Goal: Navigation & Orientation: Find specific page/section

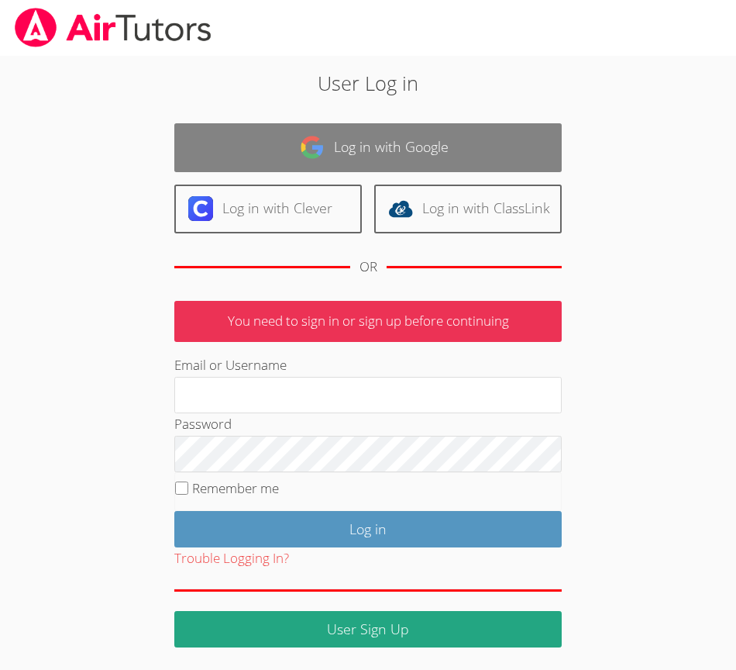
click at [301, 145] on img at bounding box center [312, 147] width 25 height 25
